Goal: Information Seeking & Learning: Learn about a topic

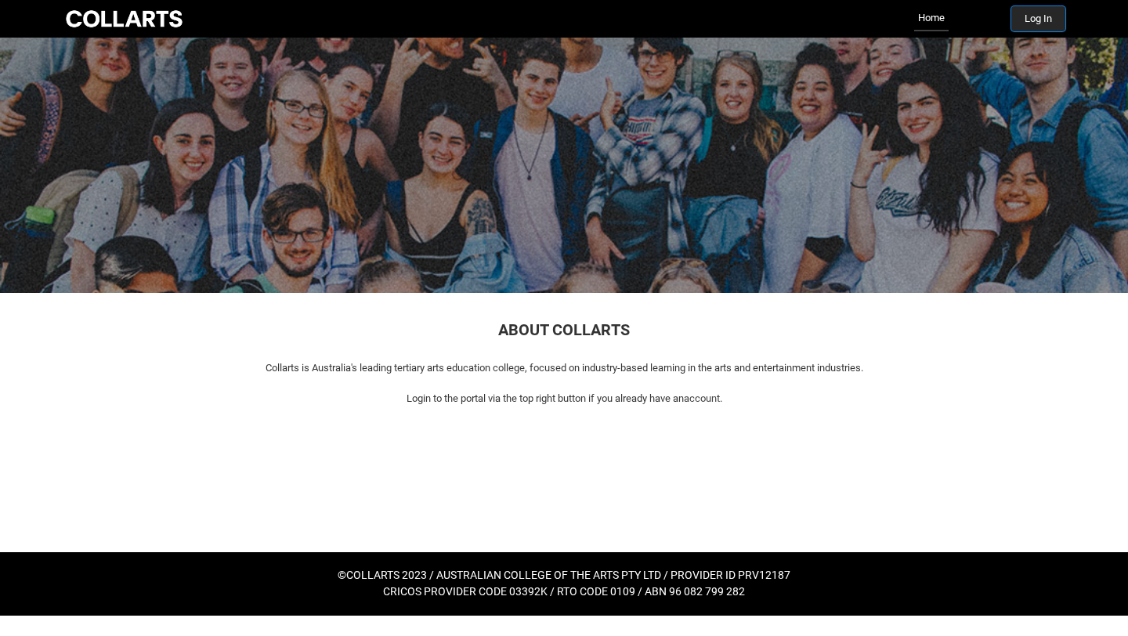
click at [1039, 21] on button "Log In" at bounding box center [1038, 18] width 54 height 25
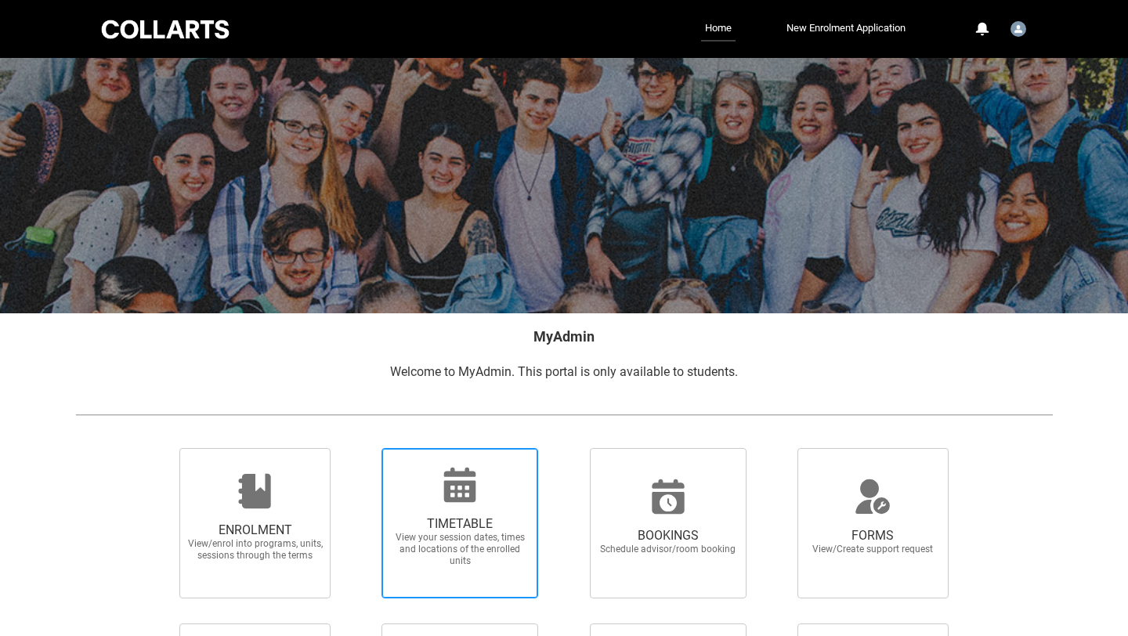
click at [478, 455] on span "TIMETABLE View your session dates, times and locations of the enrolled units" at bounding box center [460, 523] width 157 height 150
click at [362, 448] on input "TIMETABLE View your session dates, times and locations of the enrolled units" at bounding box center [361, 447] width 1 height 1
radio input "true"
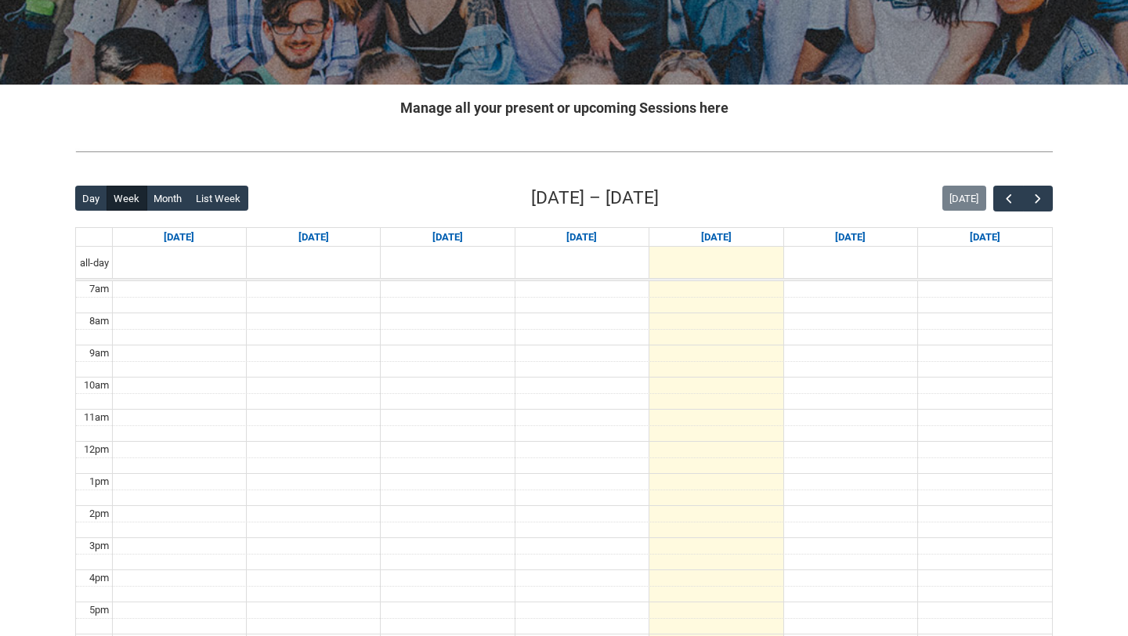
scroll to position [245, 0]
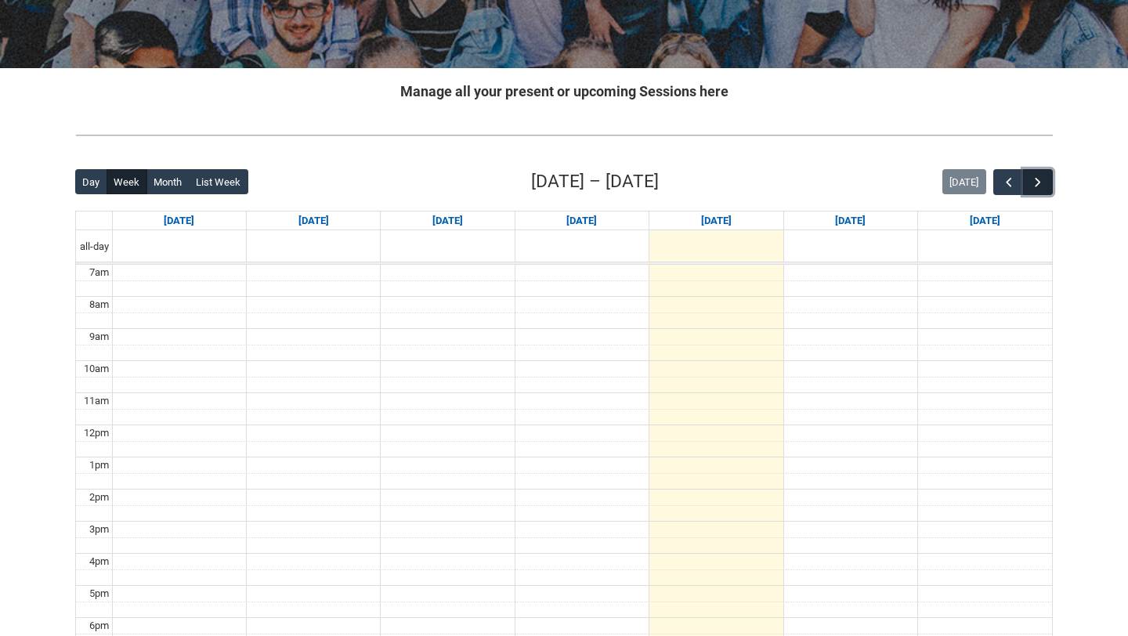
click at [1036, 181] on span "button" at bounding box center [1038, 183] width 16 height 16
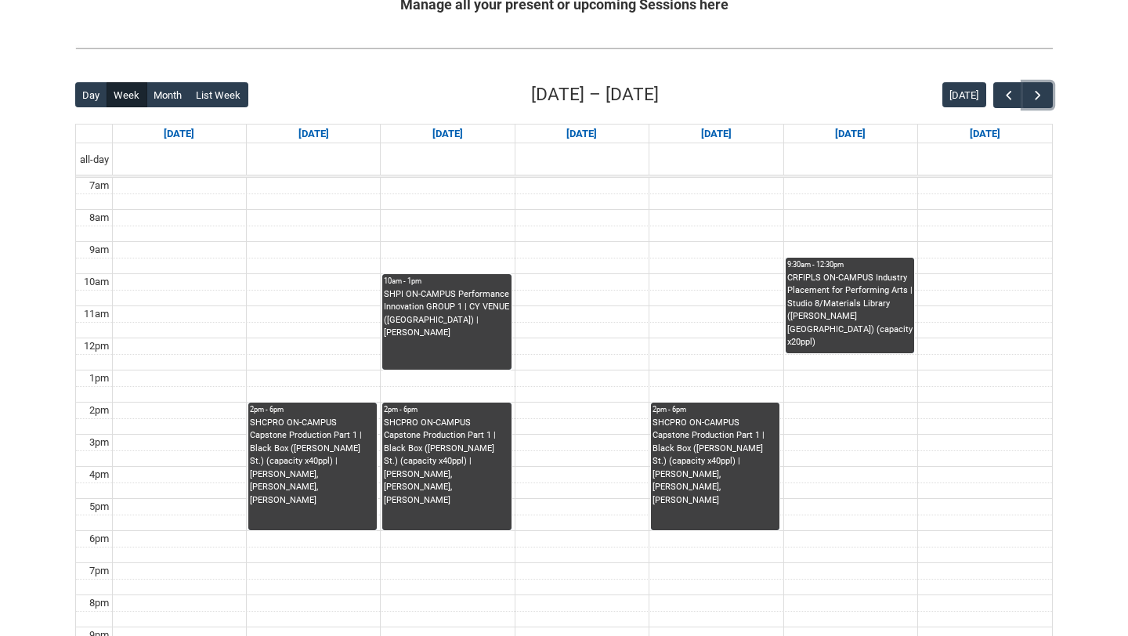
scroll to position [365, 0]
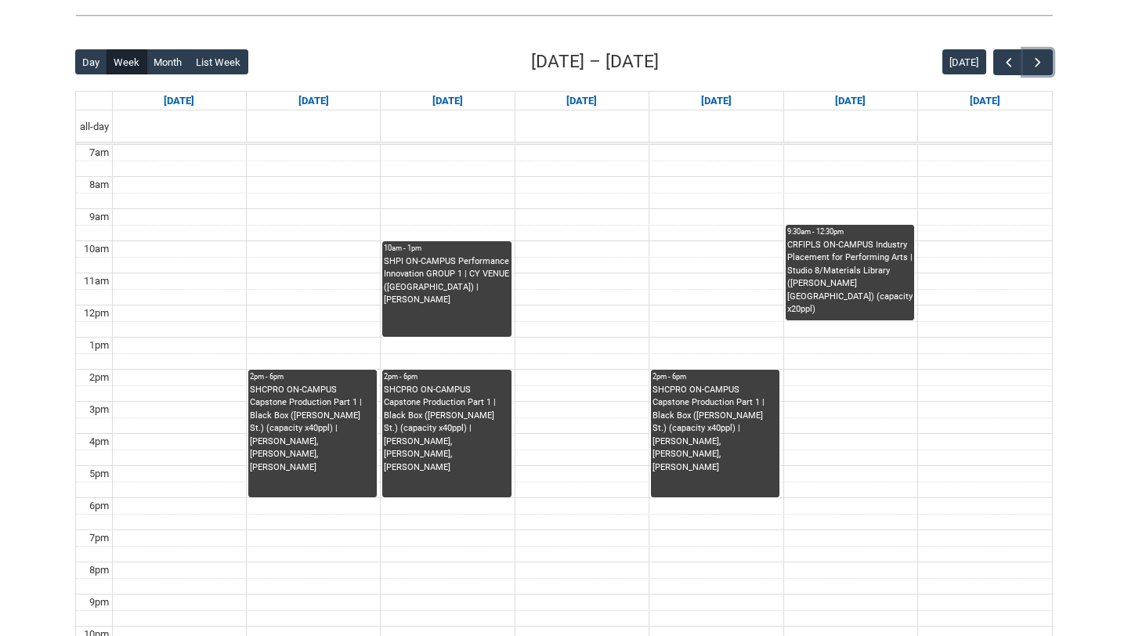
click at [347, 443] on div "SHCPRO ON-CAMPUS Capstone Production Part 1 | Black Box ([PERSON_NAME] St.) (ca…" at bounding box center [312, 429] width 125 height 91
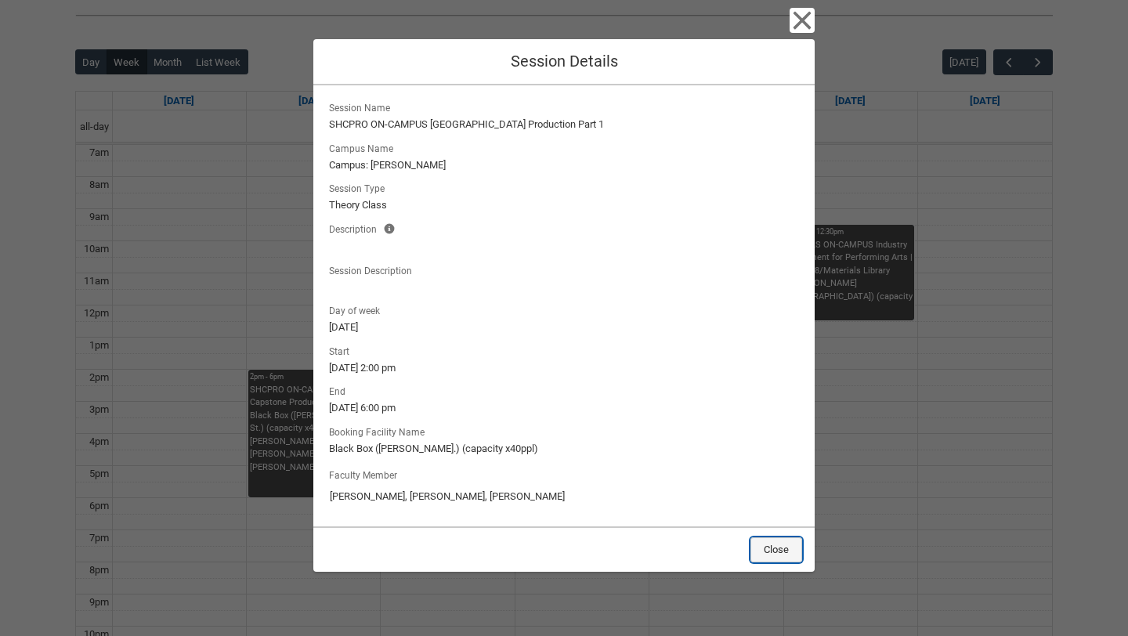
click at [781, 552] on button "Close" at bounding box center [777, 549] width 52 height 25
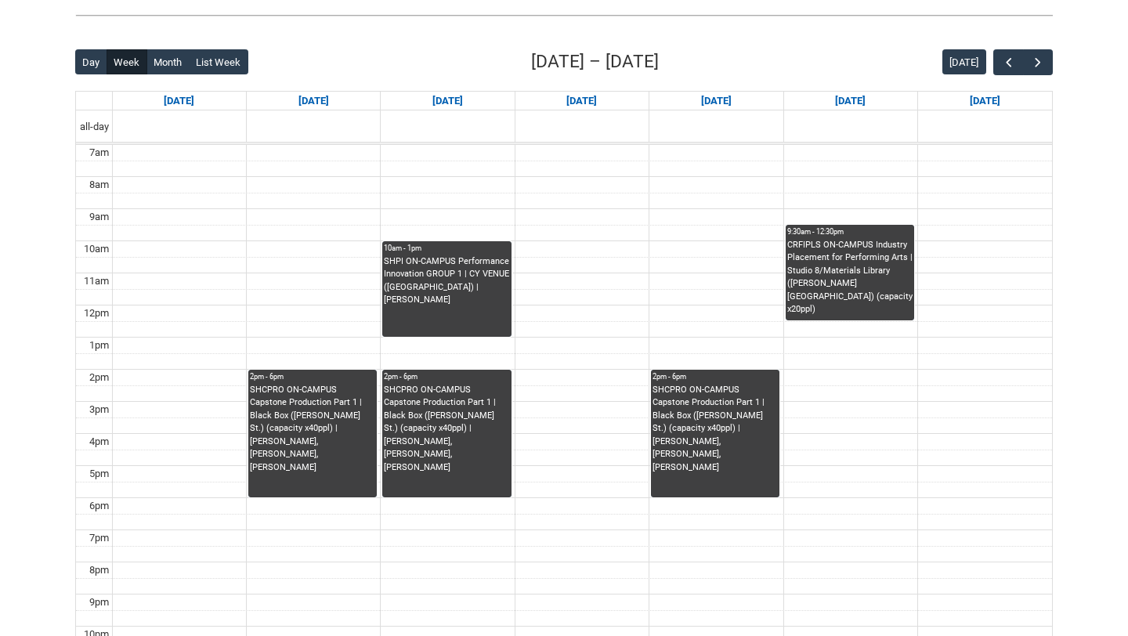
click at [446, 458] on div "SHCPRO ON-CAMPUS Capstone Production Part 1 | Black Box ([PERSON_NAME] St.) (ca…" at bounding box center [446, 441] width 125 height 114
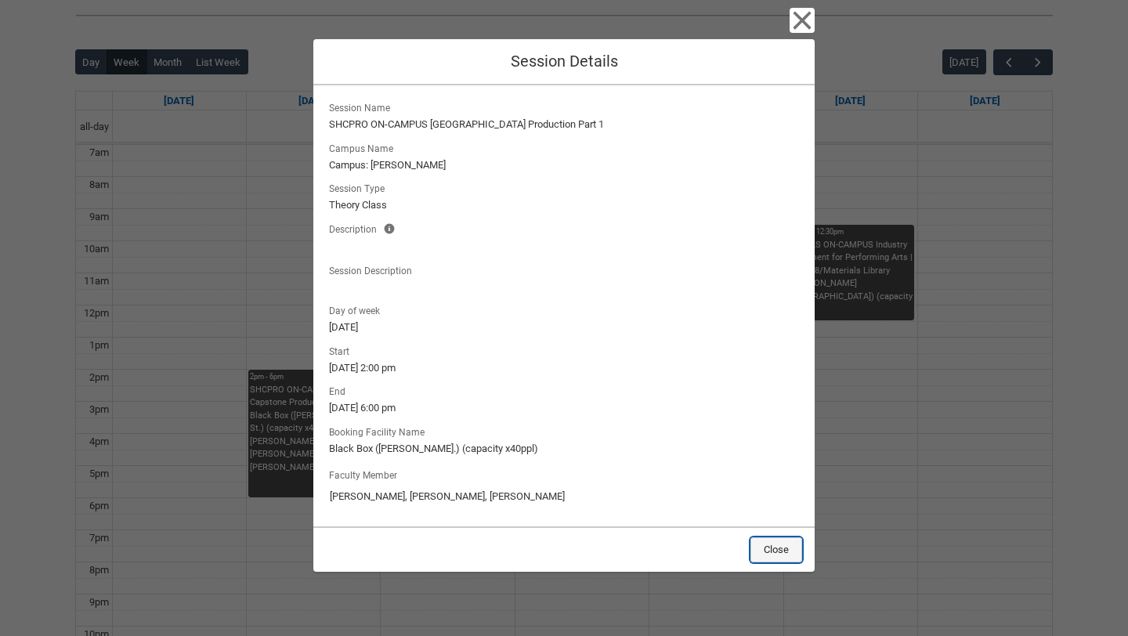
click at [778, 552] on button "Close" at bounding box center [777, 549] width 52 height 25
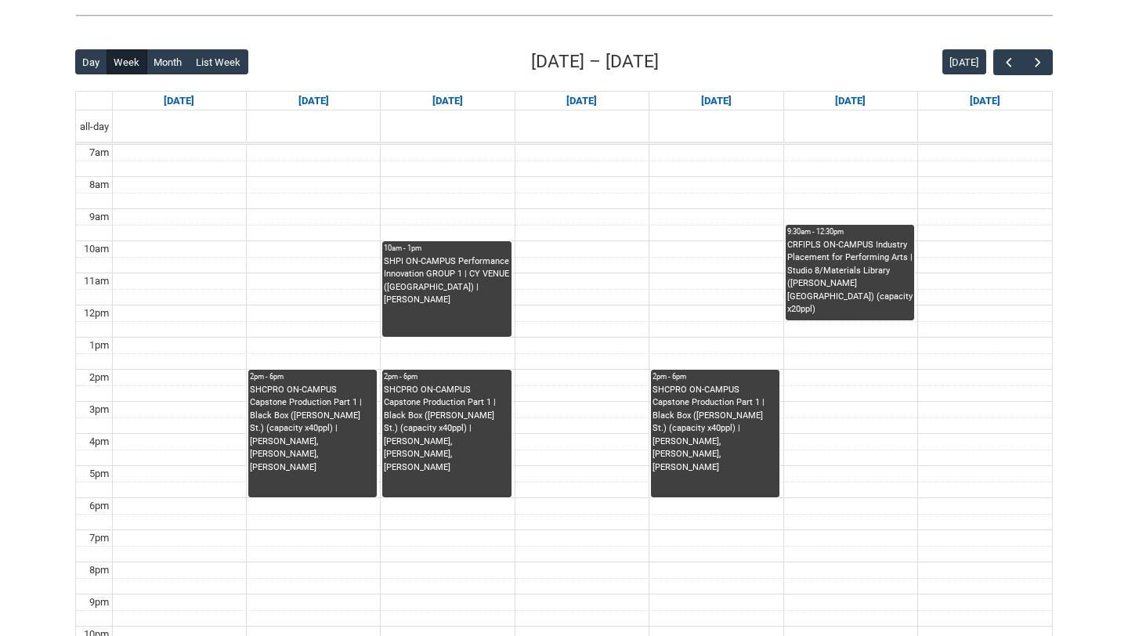
click at [461, 312] on div "SHPI ON-CAMPUS Performance Innovation GROUP 1 | CY VENUE ([GEOGRAPHIC_DATA]) | …" at bounding box center [446, 295] width 125 height 81
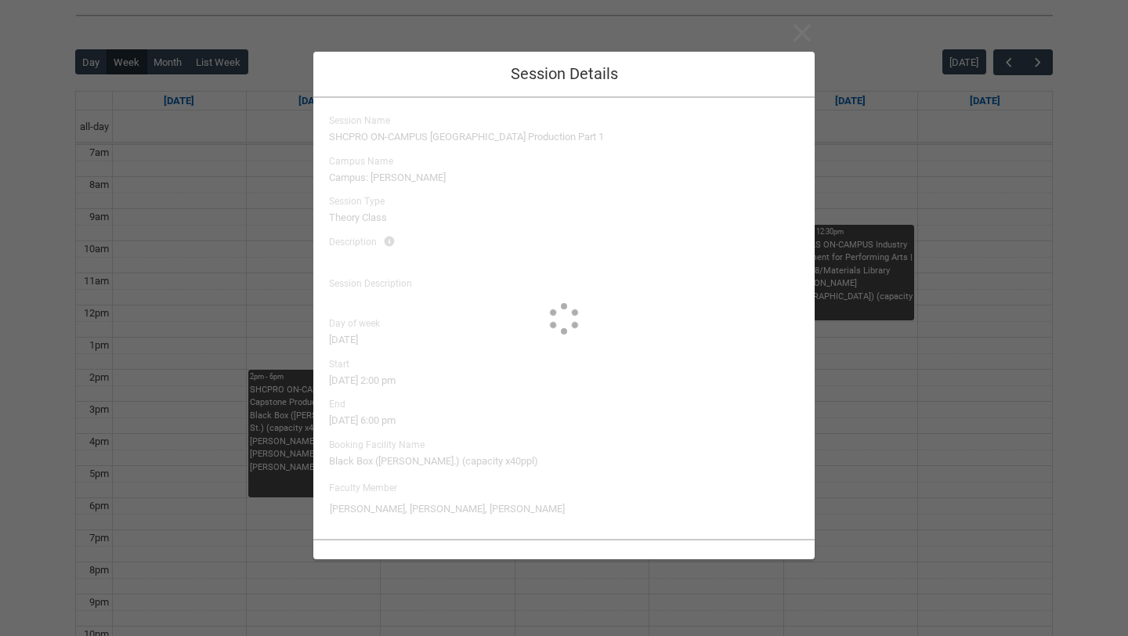
type input "[PERSON_NAME]"
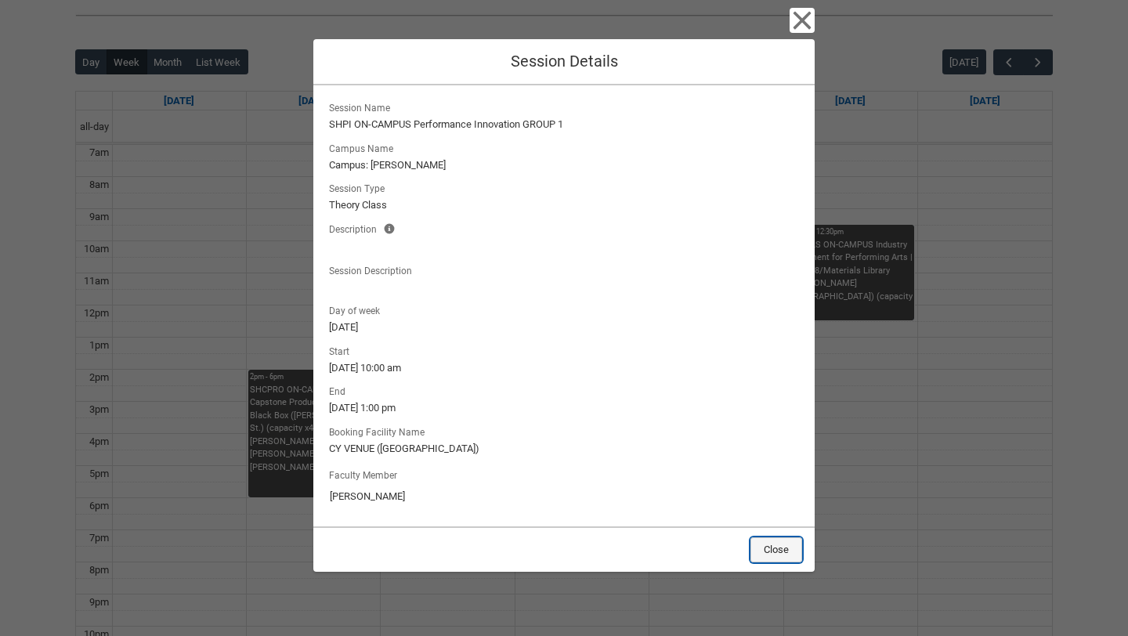
click at [772, 547] on button "Close" at bounding box center [777, 549] width 52 height 25
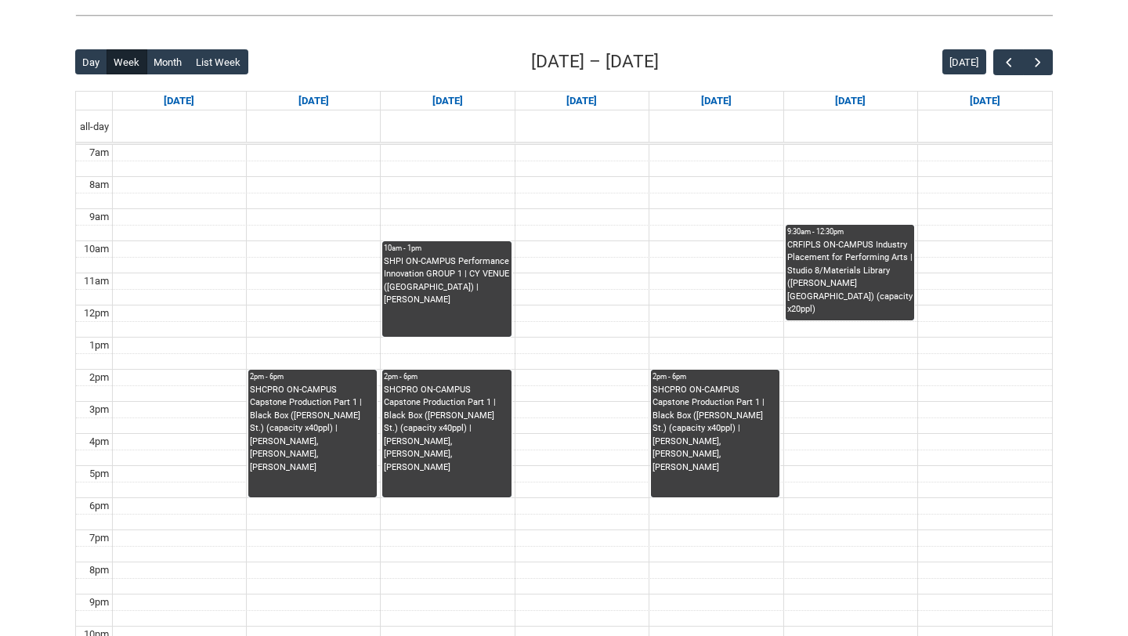
click at [863, 289] on div "CRFIPLS ON-CAMPUS Industry Placement for Performing Arts | Studio 8/Materials L…" at bounding box center [849, 278] width 125 height 78
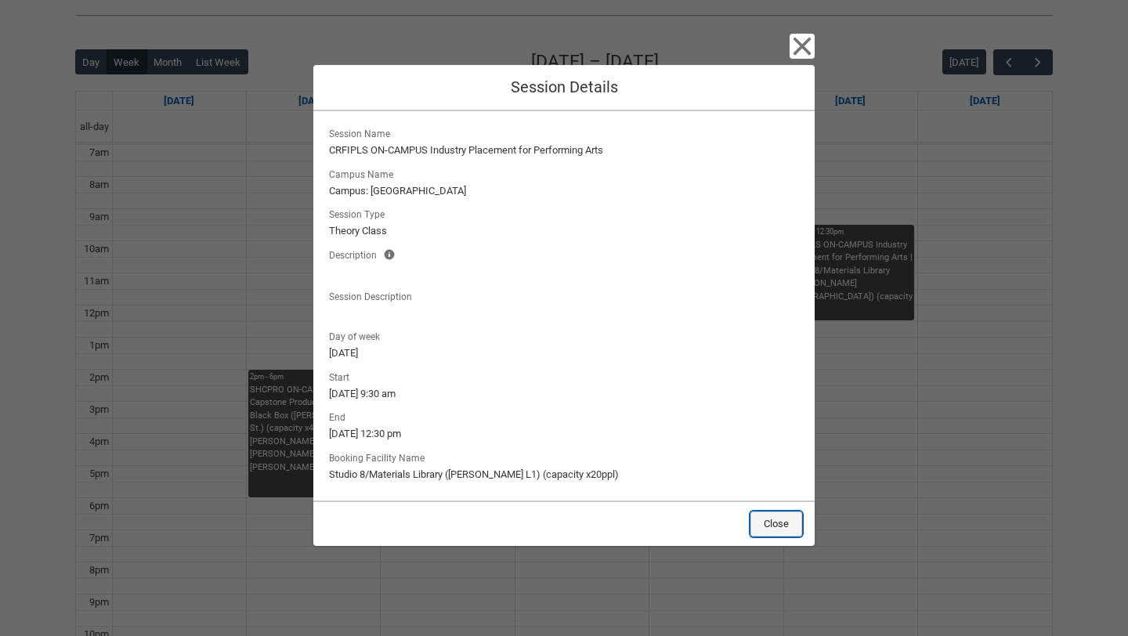
click at [783, 528] on button "Close" at bounding box center [777, 524] width 52 height 25
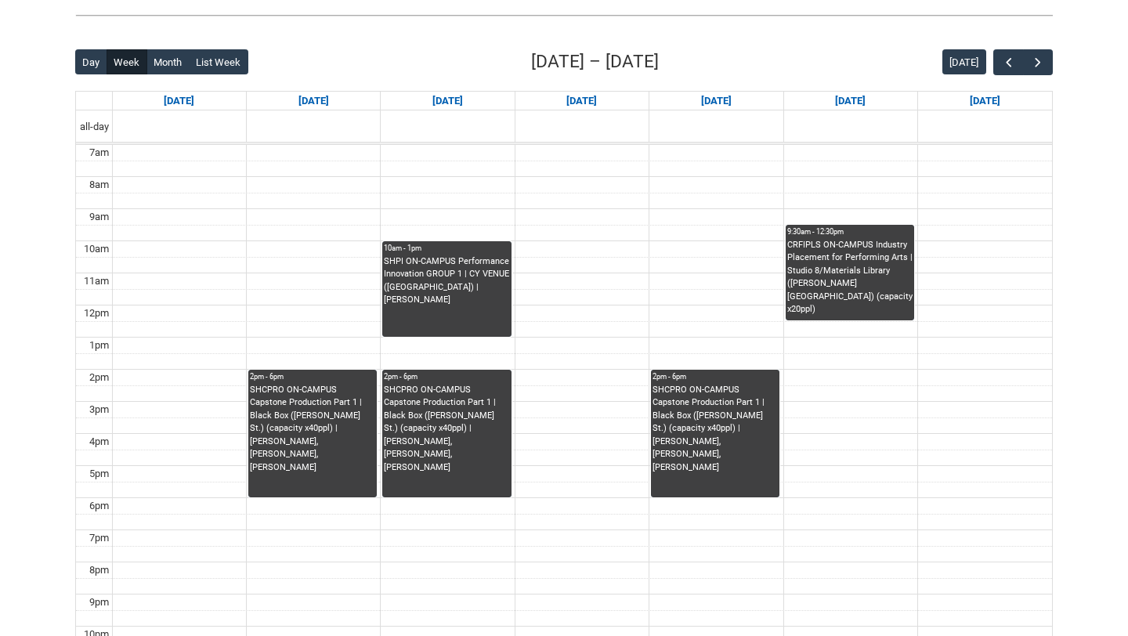
click at [751, 491] on div "SHCPRO ON-CAMPUS Capstone Production Part 1 | Black Box ([PERSON_NAME] St.) (ca…" at bounding box center [715, 441] width 125 height 114
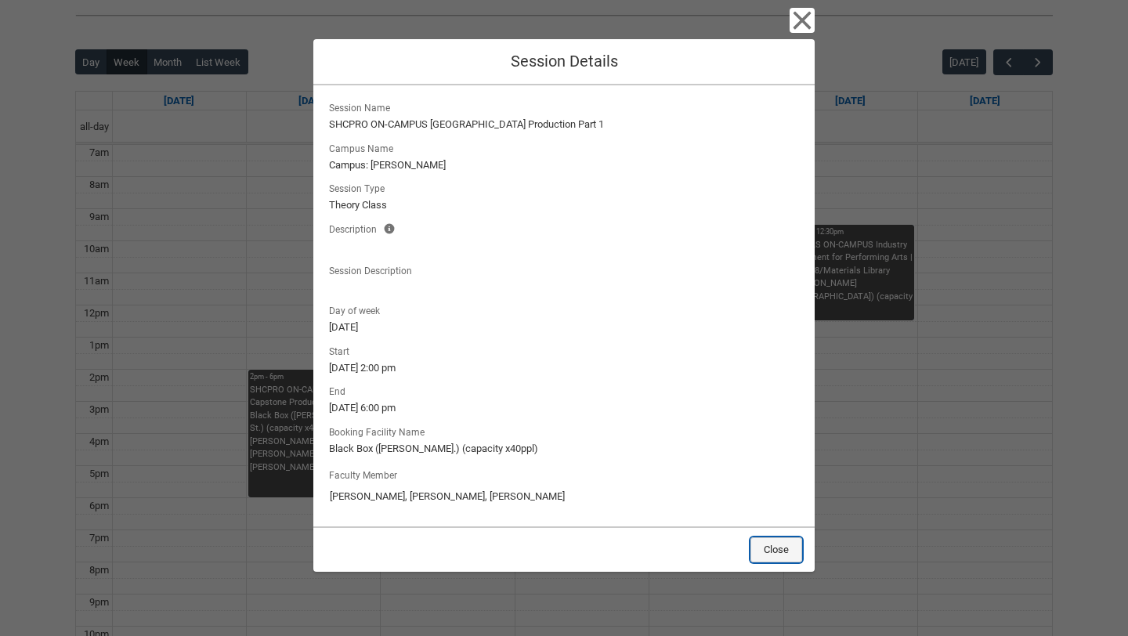
click at [786, 547] on button "Close" at bounding box center [777, 549] width 52 height 25
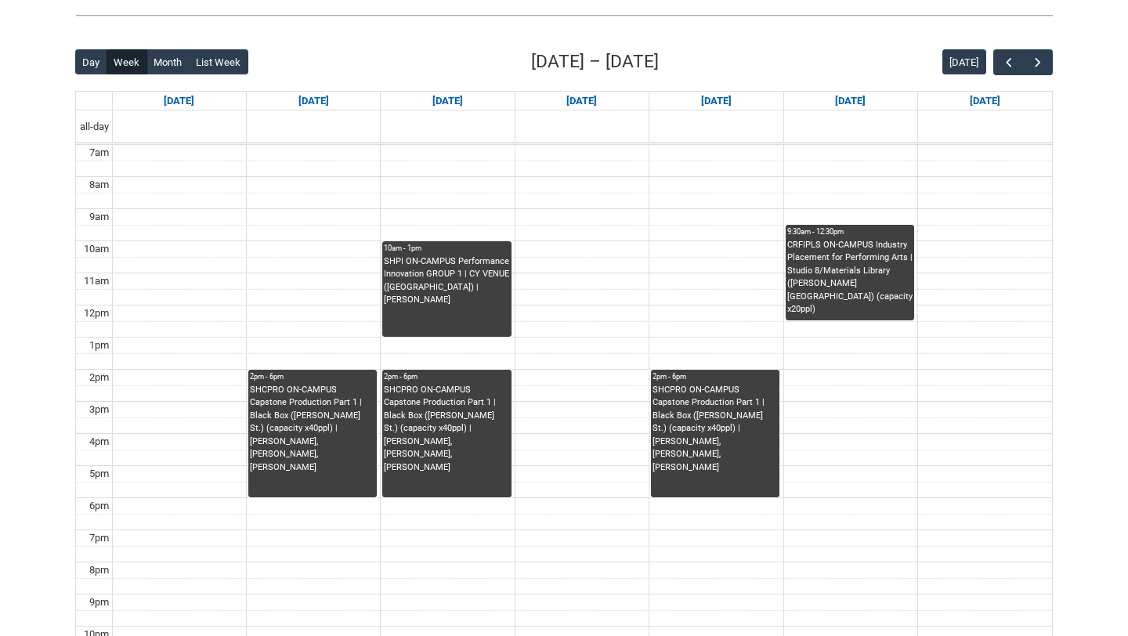
scroll to position [186, 0]
